Goal: Task Accomplishment & Management: Manage account settings

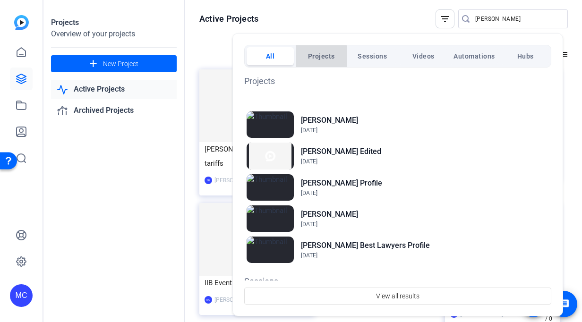
click at [316, 63] on span "Projects" at bounding box center [321, 56] width 27 height 17
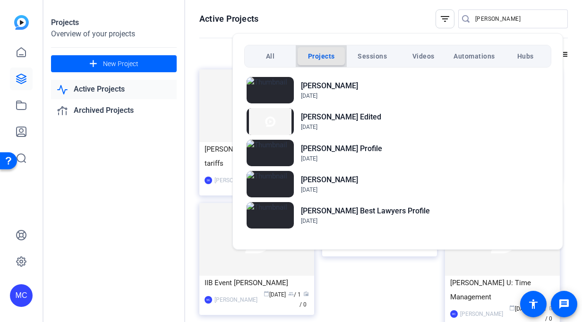
click at [316, 63] on span "Projects" at bounding box center [321, 56] width 27 height 17
click at [20, 110] on div at bounding box center [291, 161] width 582 height 322
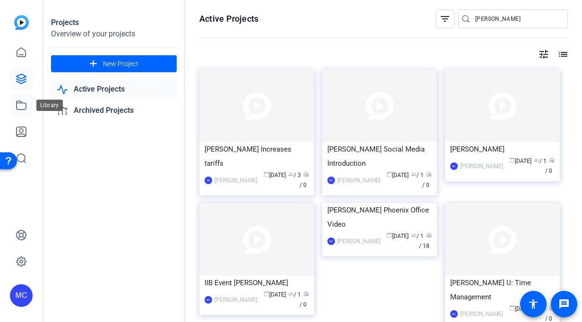
click at [20, 109] on icon at bounding box center [21, 105] width 11 height 11
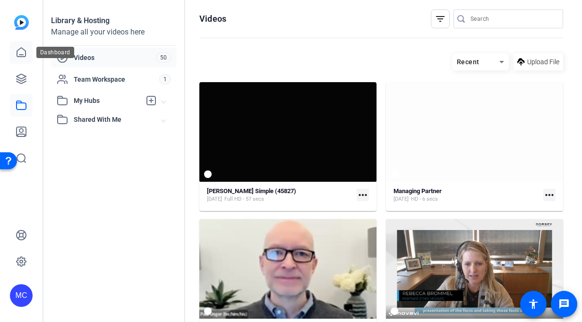
click at [21, 48] on icon at bounding box center [21, 52] width 9 height 9
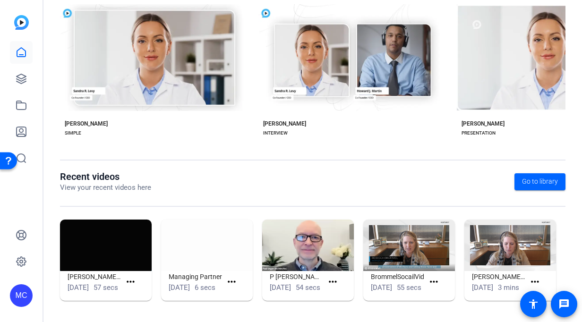
scroll to position [179, 0]
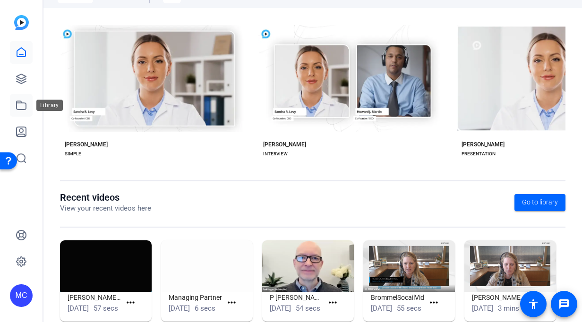
click at [11, 102] on link at bounding box center [21, 105] width 23 height 23
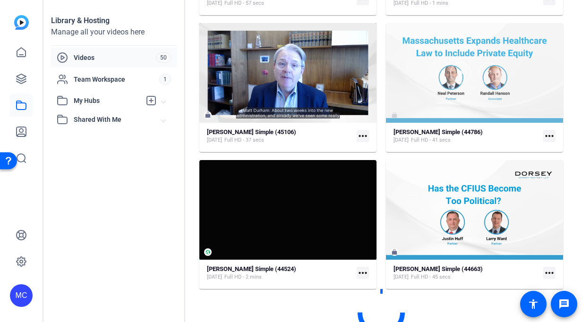
scroll to position [1443, 0]
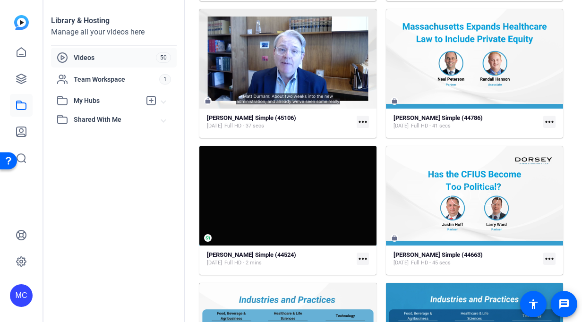
drag, startPoint x: 383, startPoint y: 149, endPoint x: 179, endPoint y: 205, distance: 212.5
click at [179, 205] on div "Library & Hosting Manage all your videos here Videos 50 Team Workspace 1 My Hub…" at bounding box center [114, 161] width 142 height 322
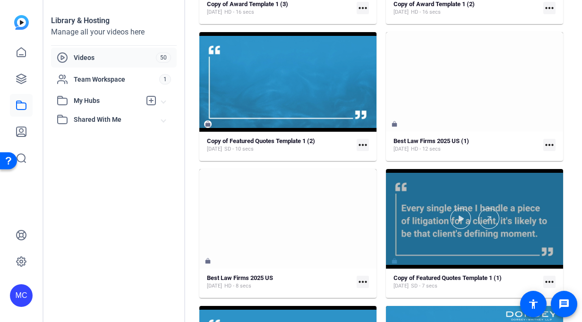
scroll to position [2652, 0]
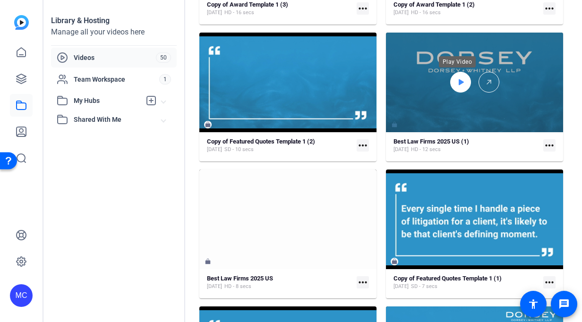
click at [457, 85] on icon at bounding box center [461, 82] width 8 height 11
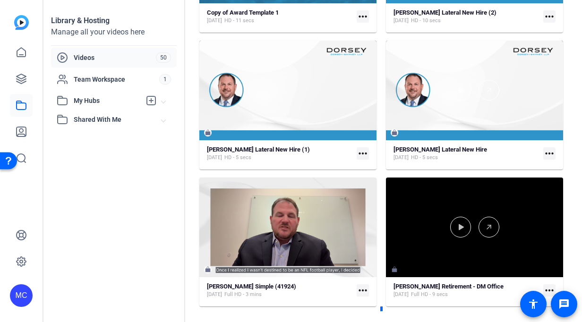
scroll to position [3176, 0]
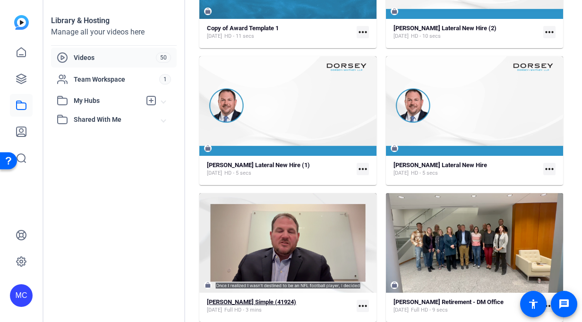
click at [261, 301] on strong "[PERSON_NAME] Simple (41924)" at bounding box center [251, 301] width 89 height 7
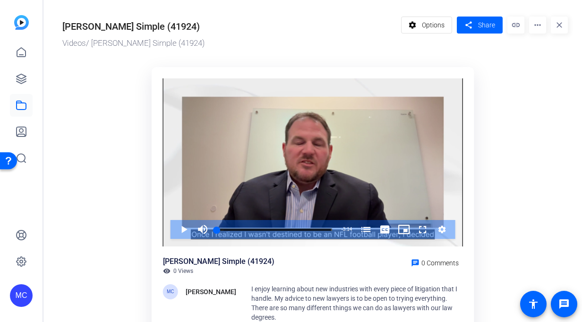
click at [534, 21] on mat-icon "more_horiz" at bounding box center [537, 25] width 17 height 17
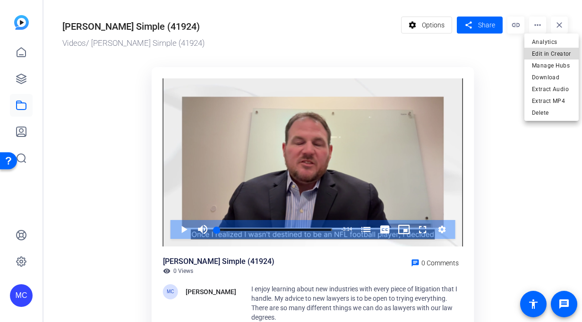
click at [559, 59] on span "Edit in Creator" at bounding box center [551, 53] width 39 height 11
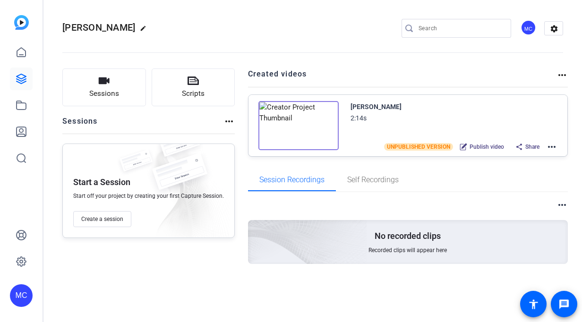
click at [550, 146] on mat-icon "more_horiz" at bounding box center [551, 146] width 11 height 11
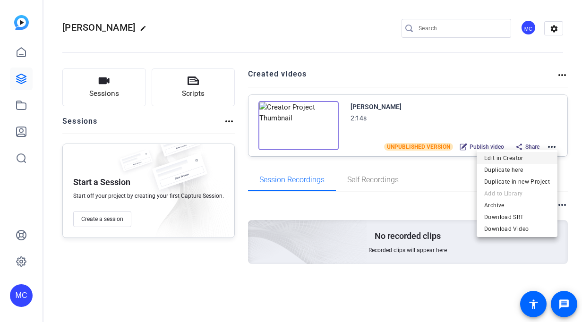
click at [520, 161] on span "Edit in Creator" at bounding box center [517, 158] width 66 height 11
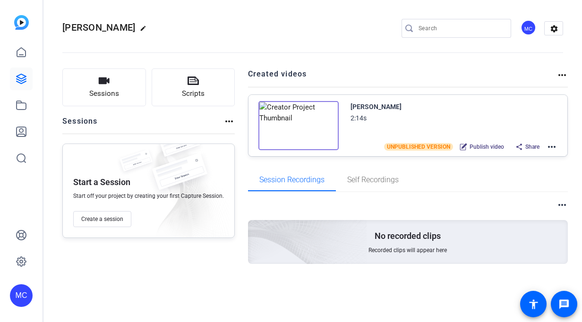
click at [552, 142] on mat-icon "more_horiz" at bounding box center [551, 146] width 11 height 11
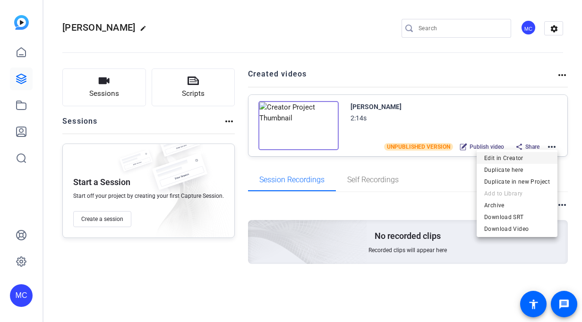
click at [514, 156] on span "Edit in Creator" at bounding box center [517, 158] width 66 height 11
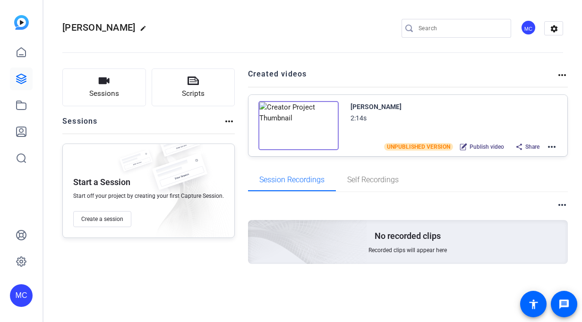
click at [568, 77] on div "Sessions Scripts Sessions more_horiz Start a Session Start off your project by …" at bounding box center [312, 181] width 538 height 249
click at [564, 75] on mat-icon "more_horiz" at bounding box center [561, 74] width 11 height 11
click at [555, 24] on div at bounding box center [291, 161] width 582 height 322
click at [555, 25] on mat-icon "settings" at bounding box center [554, 29] width 19 height 14
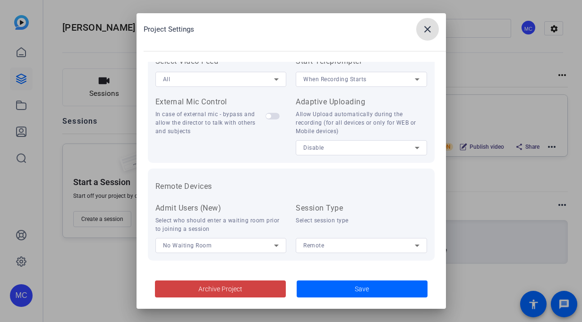
scroll to position [221, 0]
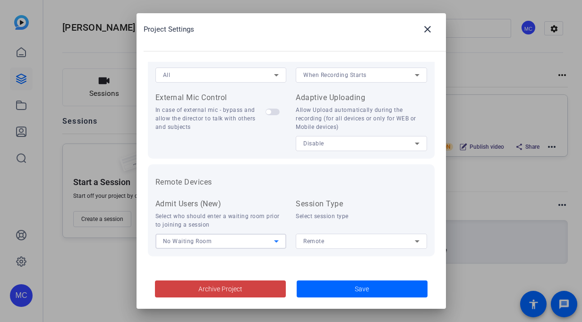
click at [245, 242] on div "No Waiting Room" at bounding box center [218, 241] width 111 height 12
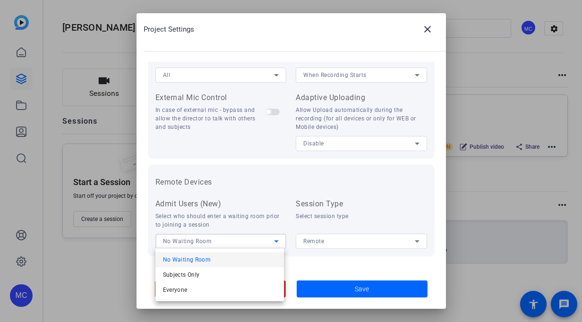
click at [264, 178] on div at bounding box center [291, 161] width 582 height 322
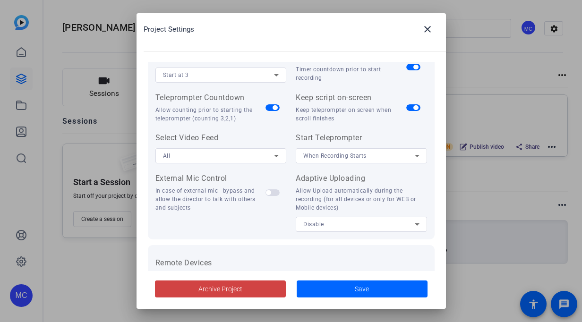
scroll to position [140, 0]
click at [422, 27] on mat-icon "close" at bounding box center [427, 29] width 11 height 11
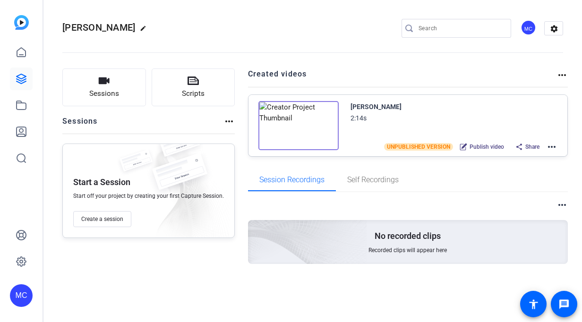
click at [549, 145] on mat-icon "more_horiz" at bounding box center [551, 146] width 11 height 11
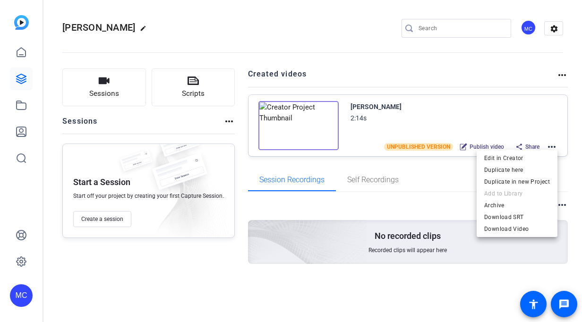
click at [232, 122] on div at bounding box center [291, 161] width 582 height 322
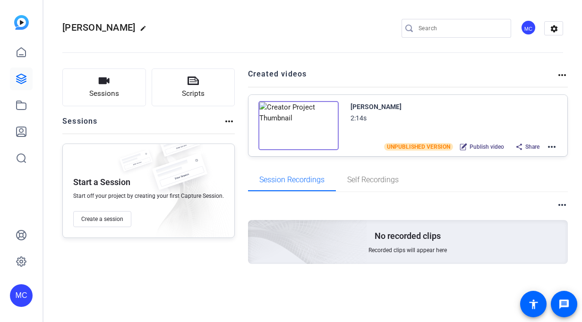
click at [226, 122] on mat-icon "more_horiz" at bounding box center [228, 121] width 11 height 11
click at [102, 32] on div at bounding box center [291, 161] width 582 height 322
click at [140, 26] on mat-icon "edit" at bounding box center [145, 30] width 11 height 11
click at [104, 26] on input "[PERSON_NAME]" at bounding box center [101, 28] width 62 height 11
type input "Collins Best Lawyers"
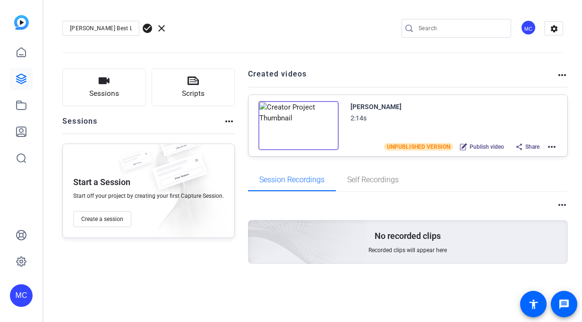
click at [146, 30] on span "check_circle" at bounding box center [147, 28] width 11 height 11
click at [219, 131] on div "Sessions more_horiz" at bounding box center [148, 125] width 172 height 18
click at [225, 123] on mat-icon "more_horiz" at bounding box center [228, 121] width 11 height 11
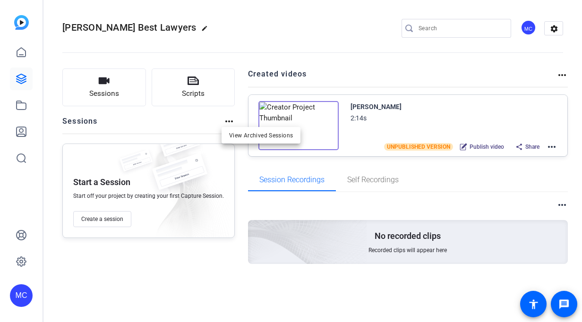
click at [561, 203] on div at bounding box center [291, 161] width 582 height 322
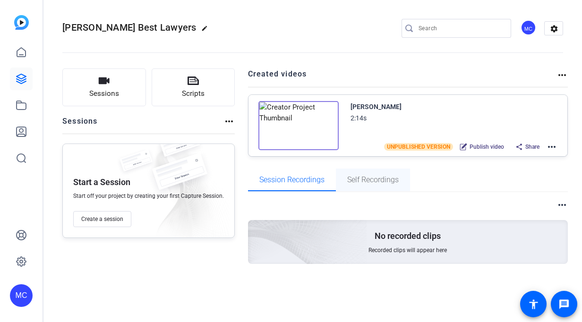
drag, startPoint x: 561, startPoint y: 203, endPoint x: 384, endPoint y: 187, distance: 176.9
drag, startPoint x: 384, startPoint y: 187, endPoint x: 287, endPoint y: 198, distance: 97.9
click at [287, 198] on div "more_horiz No recorded clips Recorded clips will appear here" at bounding box center [408, 243] width 320 height 102
click at [549, 141] on div "UNPUBLISHED VERSION Publish video Share more_horiz" at bounding box center [470, 147] width 173 height 12
click at [532, 146] on span "Share" at bounding box center [532, 147] width 14 height 8
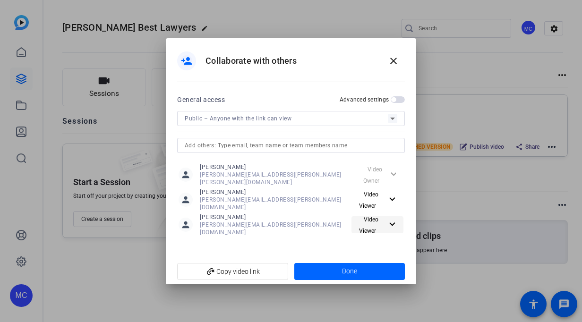
click at [390, 224] on mat-icon "expand_more" at bounding box center [390, 225] width 9 height 12
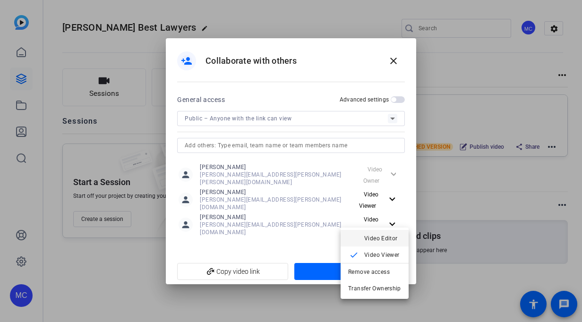
click at [384, 242] on span "Video Editor" at bounding box center [382, 237] width 37 height 11
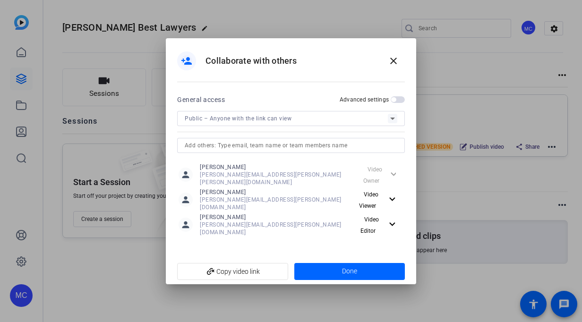
drag, startPoint x: 335, startPoint y: 261, endPoint x: 307, endPoint y: 155, distance: 109.1
click at [0, 0] on openreel-share "person_add Collaborate with others close General access Advanced settings Publi…" at bounding box center [0, 0] width 0 height 0
click at [343, 266] on span "Done" at bounding box center [349, 271] width 15 height 10
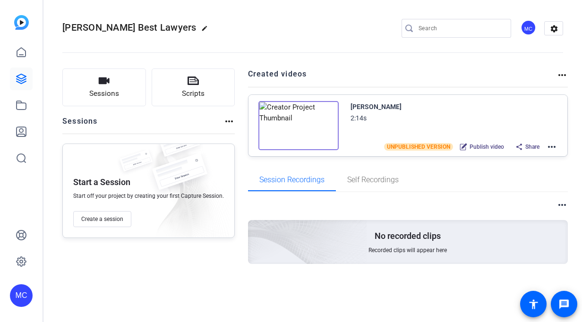
click at [308, 34] on div "Collins Best Lawyers edit MC settings" at bounding box center [312, 28] width 501 height 14
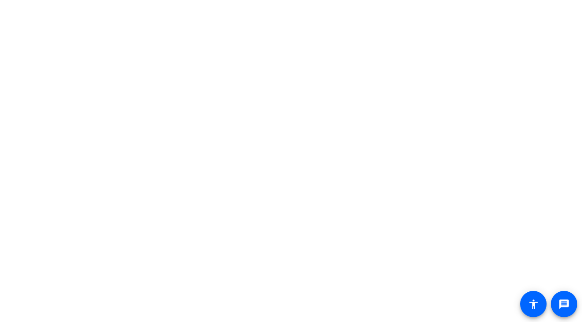
click at [25, 260] on body "message accessibility" at bounding box center [291, 161] width 582 height 322
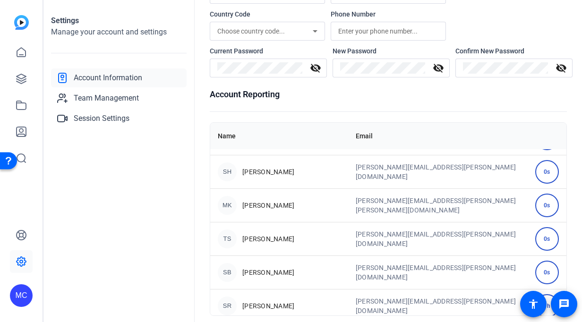
scroll to position [203, 0]
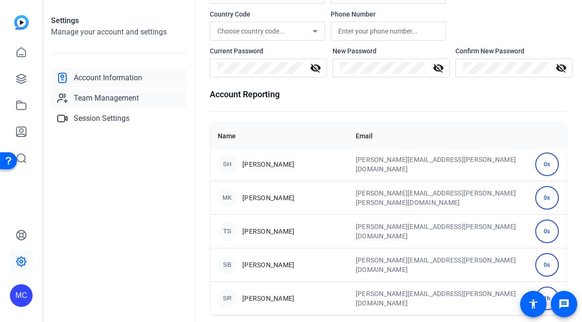
click at [95, 96] on span "Team Management" at bounding box center [106, 98] width 65 height 11
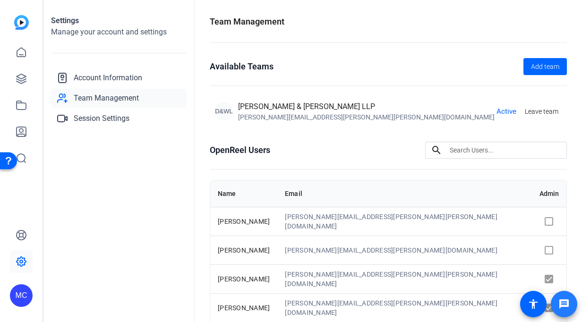
click at [568, 297] on span at bounding box center [564, 304] width 23 height 23
click at [175, 272] on div "Settings Manage your account and settings Account Information Team Management S…" at bounding box center [118, 161] width 151 height 322
